Goal: Task Accomplishment & Management: Manage account settings

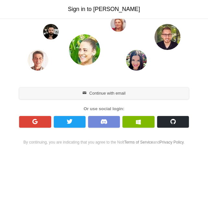
click at [103, 95] on button "Continue with email" at bounding box center [104, 94] width 170 height 12
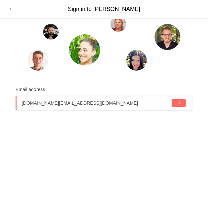
type input "[DOMAIN_NAME][EMAIL_ADDRESS][DOMAIN_NAME]"
click at [180, 104] on span "submit" at bounding box center [179, 103] width 4 height 4
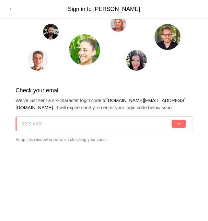
paste input "AUZ-Q60"
type input "AUZ-Q60"
click at [177, 124] on span "submit" at bounding box center [179, 124] width 4 height 4
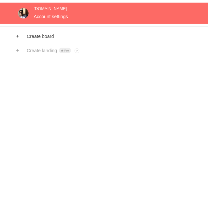
click at [51, 18] on link at bounding box center [104, 13] width 208 height 21
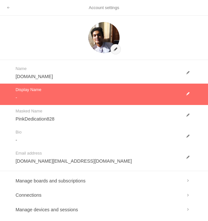
click at [170, 84] on link at bounding box center [104, 94] width 208 height 21
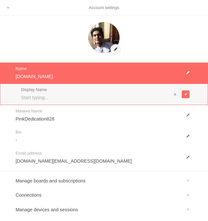
click at [182, 83] on link at bounding box center [104, 73] width 208 height 21
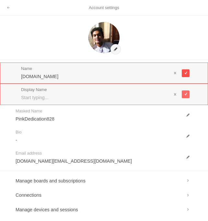
click at [186, 75] on span at bounding box center [186, 73] width 4 height 4
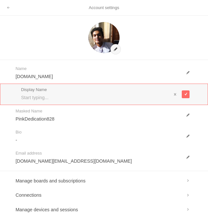
click at [104, 93] on div "Display Name" at bounding box center [96, 94] width 150 height 13
click at [84, 99] on input "text" at bounding box center [96, 97] width 150 height 6
type input "hhhhhh"
click at [188, 96] on button at bounding box center [186, 94] width 8 height 8
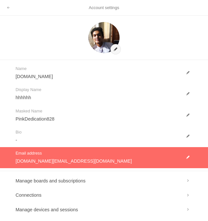
click at [102, 159] on link at bounding box center [104, 157] width 208 height 21
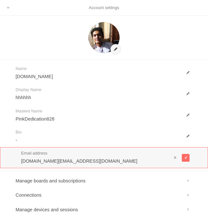
click at [95, 163] on input "[DOMAIN_NAME][EMAIL_ADDRESS][DOMAIN_NAME]" at bounding box center [96, 161] width 150 height 6
type input "[DOMAIN_NAME][EMAIL_ADDRESS][DOMAIN_NAME]"
click at [182, 157] on button at bounding box center [186, 158] width 8 height 8
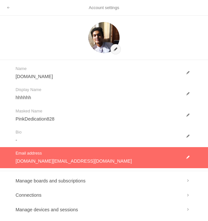
click at [47, 160] on link at bounding box center [104, 157] width 208 height 21
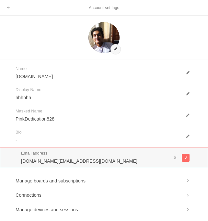
click at [48, 162] on input "[DOMAIN_NAME][EMAIL_ADDRESS][DOMAIN_NAME]" at bounding box center [96, 161] width 150 height 6
type input "wathonewinwork@gmail.com"
click at [186, 159] on span at bounding box center [186, 158] width 4 height 4
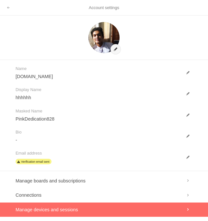
click at [75, 204] on link at bounding box center [104, 210] width 208 height 14
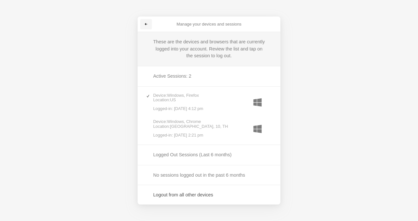
click at [150, 23] on link at bounding box center [146, 24] width 12 height 10
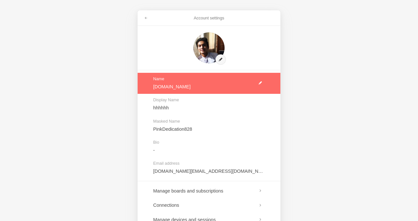
scroll to position [62, 0]
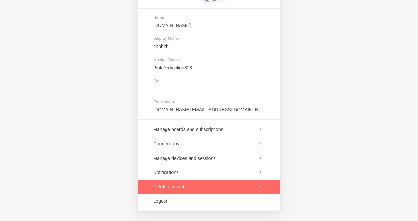
click at [179, 183] on link at bounding box center [208, 187] width 143 height 14
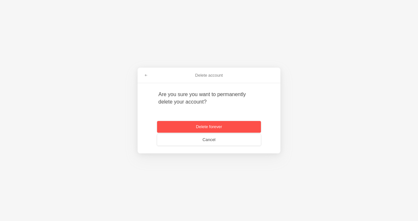
click at [208, 128] on button "Delete forever" at bounding box center [209, 127] width 104 height 12
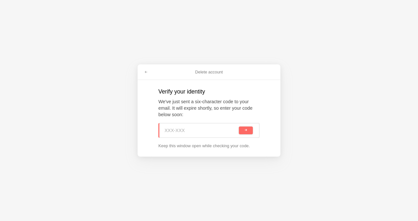
click at [208, 125] on input at bounding box center [200, 131] width 73 height 14
paste input "3FC-L6V"
type input "3FC-L6V"
click at [208, 132] on button "submit" at bounding box center [246, 131] width 14 height 8
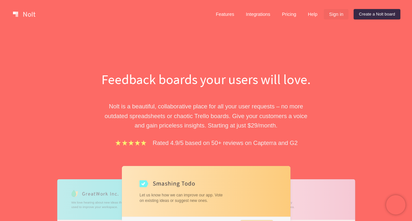
click at [338, 16] on link "Sign in" at bounding box center [336, 14] width 25 height 10
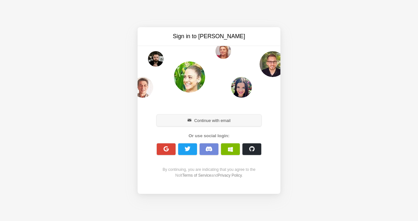
click at [204, 124] on button "Continue with email" at bounding box center [209, 121] width 104 height 12
click at [218, 122] on button "Continue with email" at bounding box center [209, 121] width 104 height 12
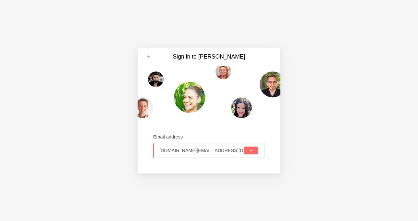
type input "[DOMAIN_NAME][EMAIL_ADDRESS][DOMAIN_NAME]"
click at [244, 147] on button "submit" at bounding box center [251, 151] width 14 height 8
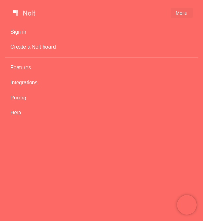
click at [18, 30] on link "Sign in" at bounding box center [101, 32] width 192 height 12
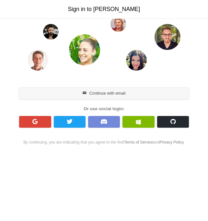
click at [94, 96] on button "Continue with email" at bounding box center [104, 94] width 170 height 12
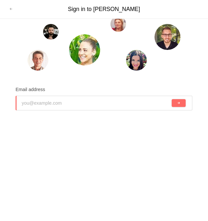
click at [76, 110] on input "email" at bounding box center [96, 103] width 149 height 14
type input "[DOMAIN_NAME][EMAIL_ADDRESS][DOMAIN_NAME]"
click at [172, 99] on button "submit" at bounding box center [179, 103] width 14 height 8
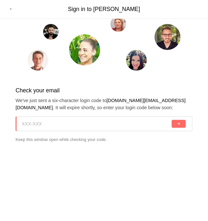
paste input "68S-FTZ"
click at [183, 122] on button "submit" at bounding box center [179, 124] width 14 height 8
type input "68S-FTZ"
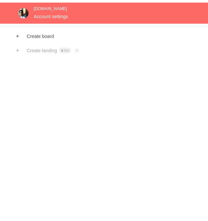
click at [32, 15] on link at bounding box center [104, 13] width 208 height 21
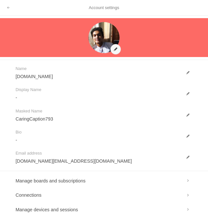
click at [119, 52] on link at bounding box center [104, 37] width 208 height 39
click at [101, 47] on link at bounding box center [104, 37] width 208 height 39
click at [117, 48] on link at bounding box center [104, 37] width 208 height 39
click at [112, 46] on link at bounding box center [104, 37] width 208 height 39
